Goal: Check status: Check status

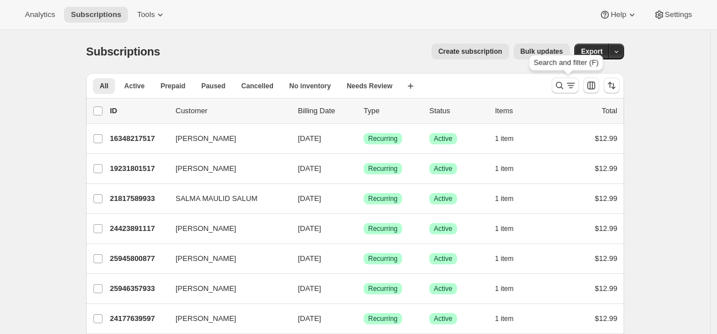
click at [570, 83] on icon "Search and filter results" at bounding box center [570, 85] width 11 height 11
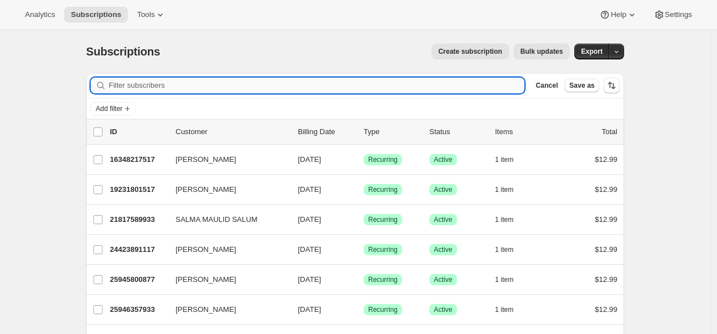
click at [461, 83] on input "Filter subscribers" at bounding box center [316, 86] width 415 height 16
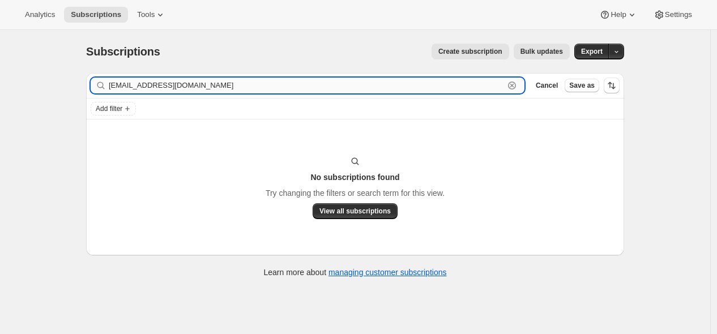
click at [250, 82] on input "[EMAIL_ADDRESS][DOMAIN_NAME]" at bounding box center [306, 86] width 395 height 16
paste input "27472101549"
type input "27472101549"
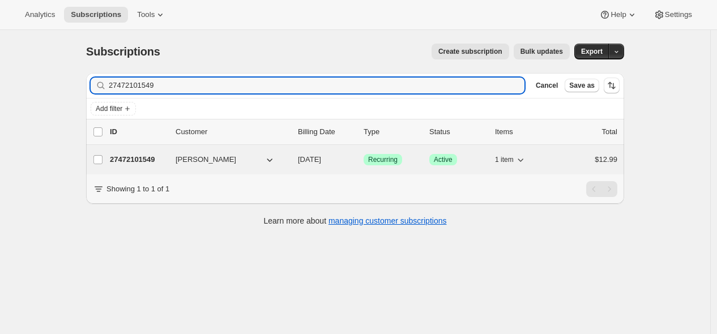
click at [149, 161] on p "27472101549" at bounding box center [138, 159] width 57 height 11
